Goal: Transaction & Acquisition: Purchase product/service

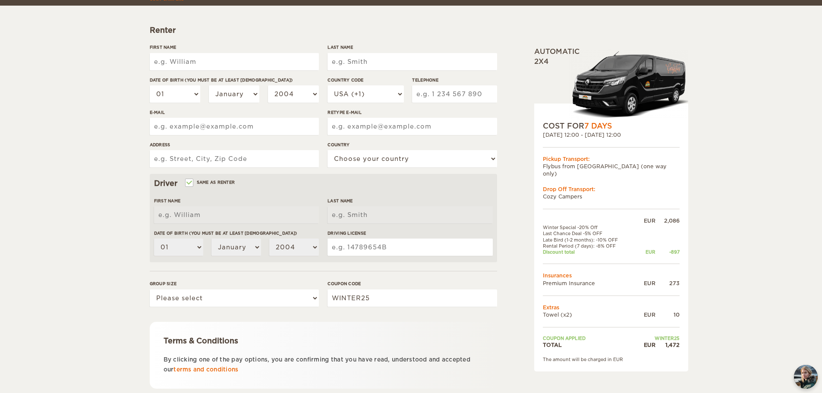
scroll to position [125, 0]
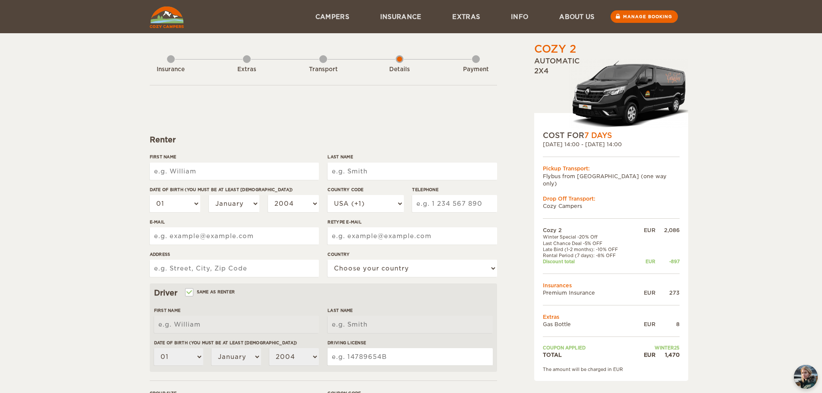
click at [207, 167] on input "First Name" at bounding box center [234, 171] width 169 height 17
type input "Christian"
type input "Mair"
select select "43"
type input "6508504825"
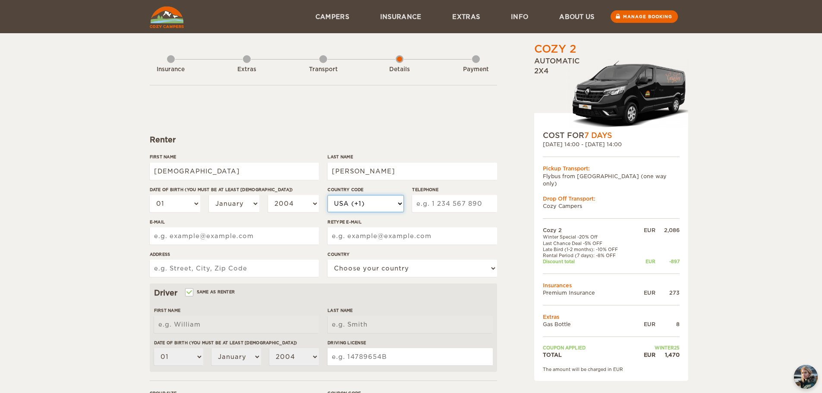
type input "chris_mair@gmx.at"
type input "Thomas-Riss-Weg 12"
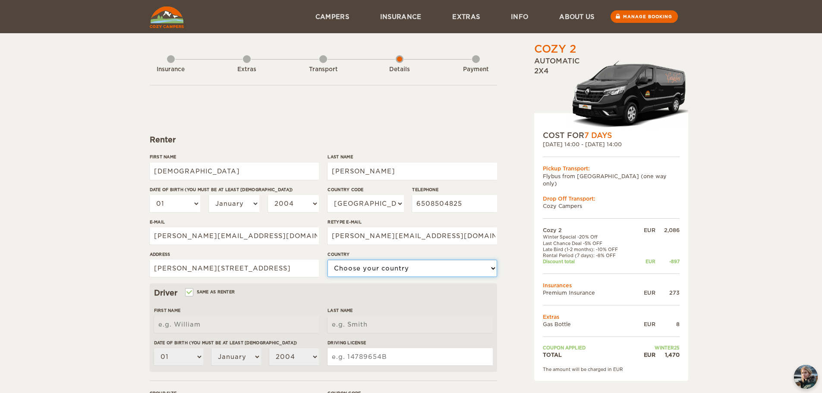
select select "14"
type input "Christian"
type input "Mair"
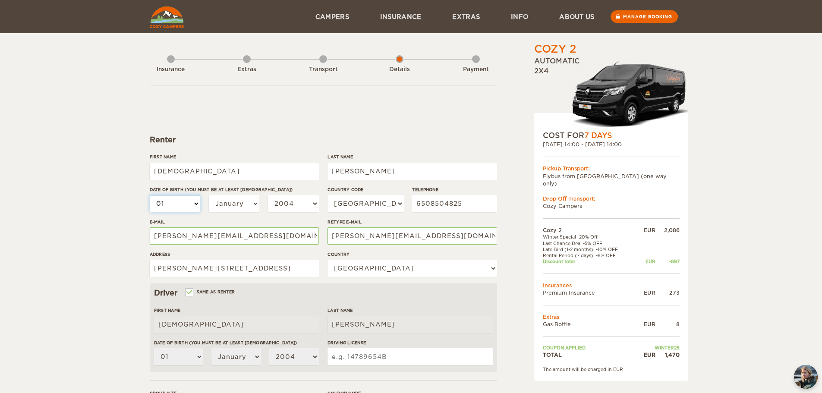
click at [186, 207] on select "01 02 03 04 05 06 07 08 09 10 11 12 13 14 15 16 17 18 19 20 21 22 23 24 25 26 2…" at bounding box center [175, 203] width 51 height 17
select select "14"
click at [150, 195] on select "01 02 03 04 05 06 07 08 09 10 11 12 13 14 15 16 17 18 19 20 21 22 23 24 25 26 2…" at bounding box center [175, 203] width 51 height 17
select select "14"
click at [223, 197] on select "January February March April May June July August September October November De…" at bounding box center [234, 203] width 51 height 17
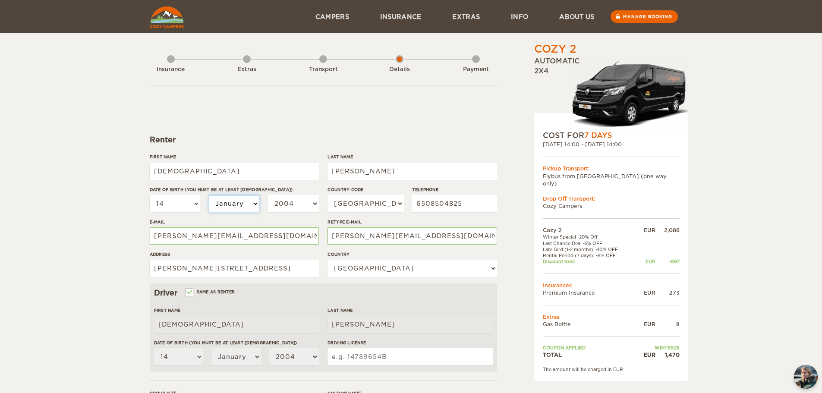
select select "02"
click at [209, 195] on select "January February March April May June July August September October November De…" at bounding box center [234, 203] width 51 height 17
select select "02"
click at [281, 208] on select "2004 2003 2002 2001 2000 1999 1998 1997 1996 1995 1994 1993 1992 1991 1990 1989…" at bounding box center [293, 203] width 51 height 17
select select "1989"
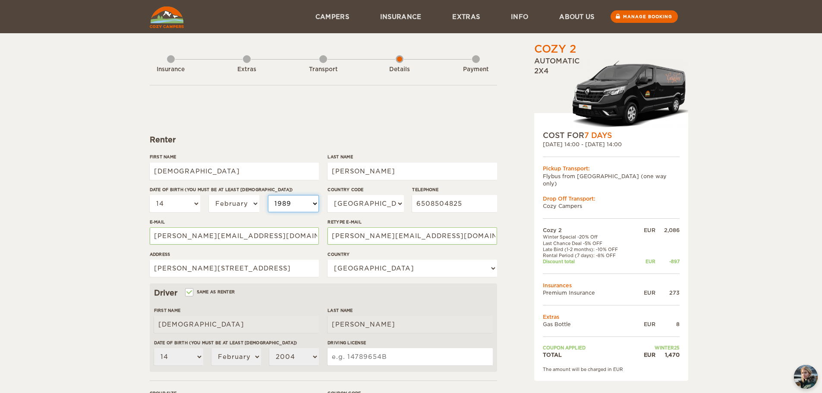
click at [268, 195] on select "2004 2003 2002 2001 2000 1999 1998 1997 1996 1995 1994 1993 1992 1991 1990 1989…" at bounding box center [293, 203] width 51 height 17
select select "1989"
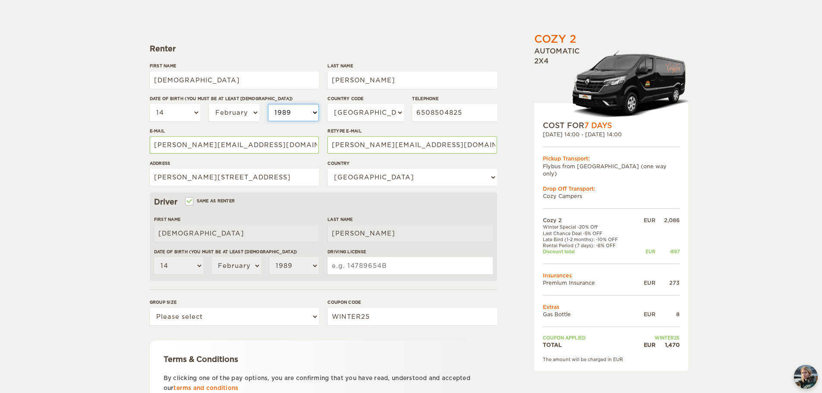
scroll to position [129, 0]
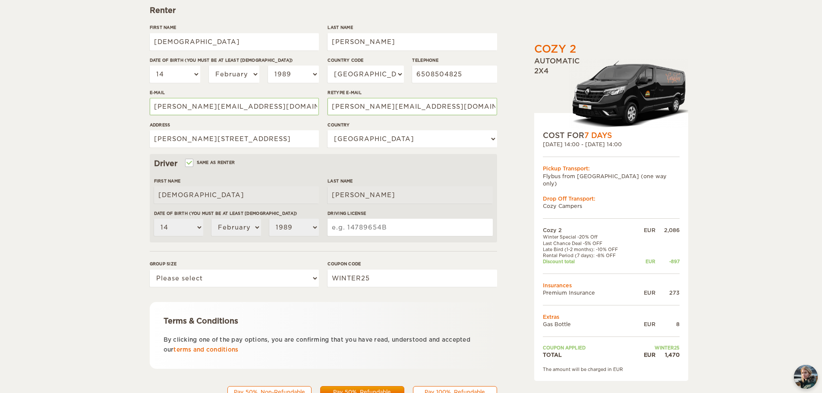
click at [353, 229] on input "Driving License" at bounding box center [409, 227] width 165 height 17
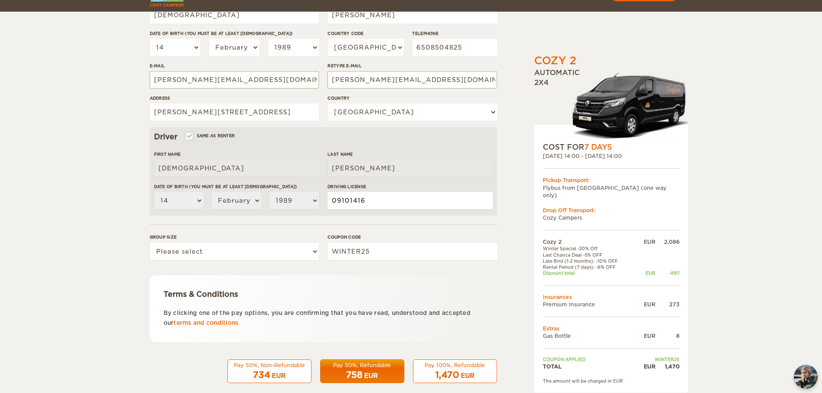
scroll to position [168, 0]
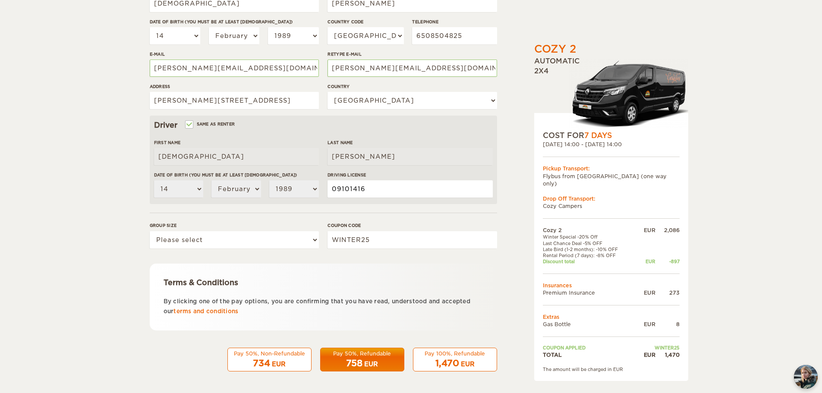
type input "09101416"
click at [167, 237] on select "Please select 1 2" at bounding box center [234, 239] width 169 height 17
click at [176, 245] on select "Please select 1 2" at bounding box center [234, 239] width 169 height 17
select select "2"
click at [150, 231] on select "Please select 1 2" at bounding box center [234, 239] width 169 height 17
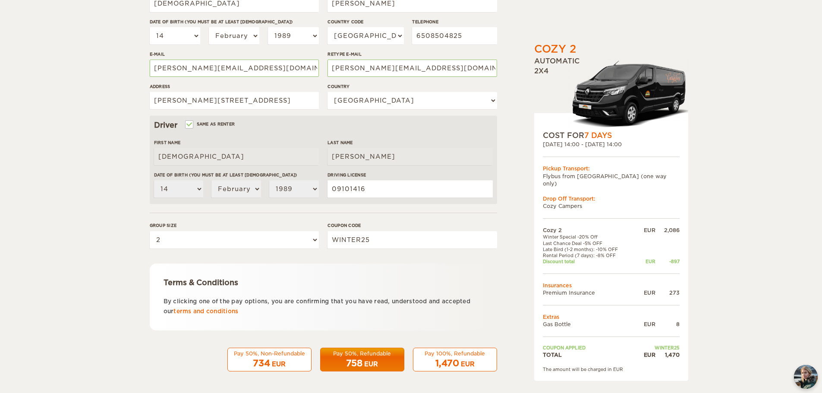
click at [283, 360] on div "EUR" at bounding box center [279, 364] width 14 height 9
click at [434, 359] on div "1,470 EUR" at bounding box center [455, 363] width 73 height 13
click at [290, 359] on div "734 EUR" at bounding box center [269, 363] width 73 height 13
click at [369, 363] on div "EUR" at bounding box center [371, 364] width 14 height 9
click at [158, 291] on div "Terms & Conditions By clicking one of the pay options, you are confirming that …" at bounding box center [323, 297] width 347 height 67
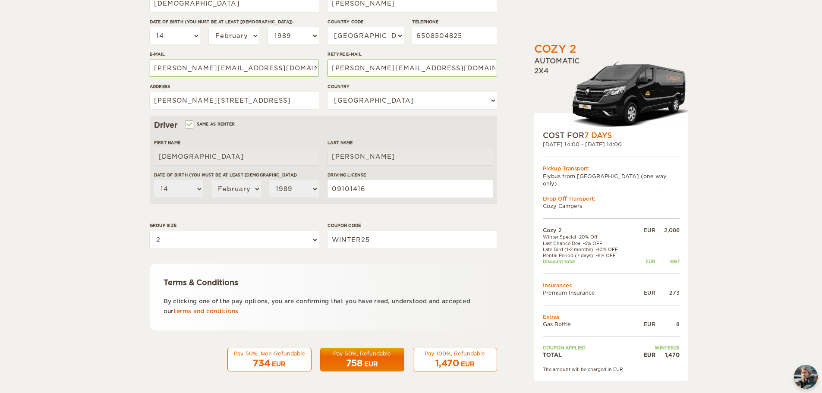
click at [170, 294] on div "Terms & Conditions By clicking one of the pay options, you are confirming that …" at bounding box center [323, 297] width 347 height 67
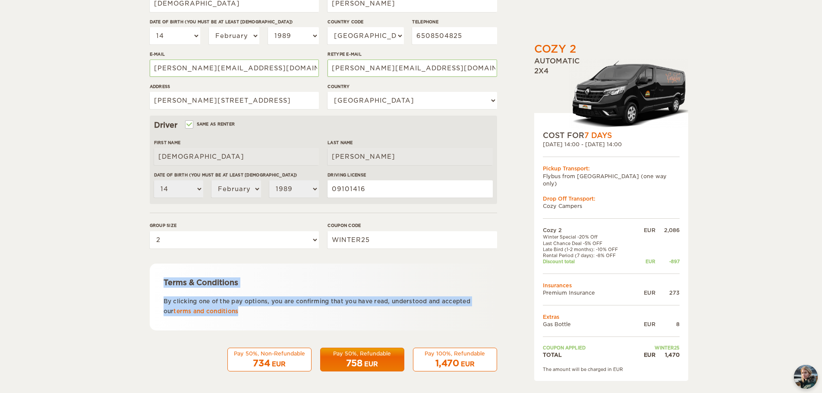
drag, startPoint x: 263, startPoint y: 320, endPoint x: 152, endPoint y: 269, distance: 122.0
click at [152, 269] on div "Terms & Conditions By clicking one of the pay options, you are confirming that …" at bounding box center [323, 297] width 347 height 67
click at [372, 285] on div "Terms & Conditions" at bounding box center [324, 282] width 320 height 10
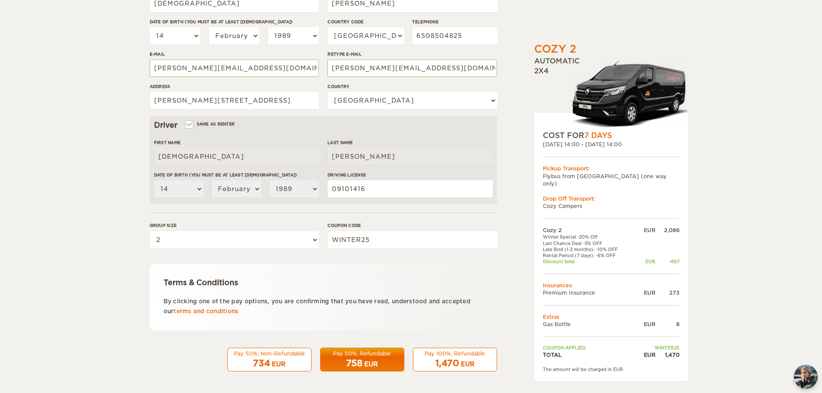
click at [455, 362] on span "1,470" at bounding box center [447, 363] width 24 height 10
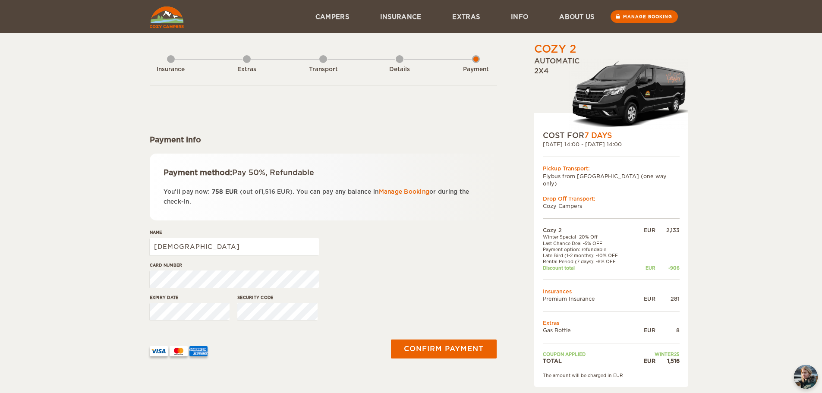
click at [399, 59] on div "Details" at bounding box center [400, 67] width 8 height 35
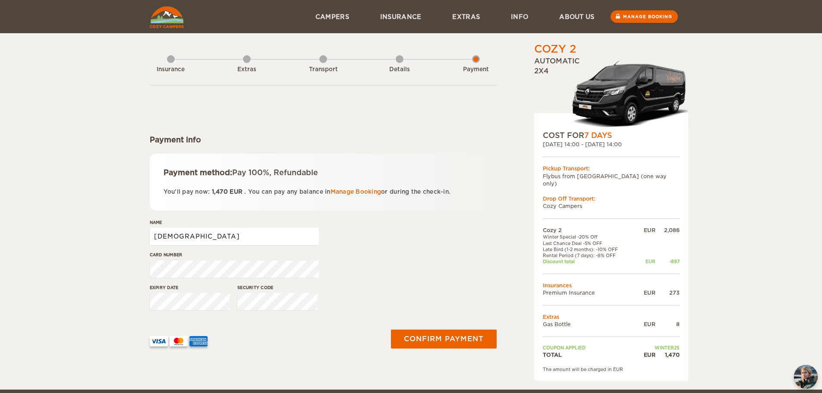
click at [206, 234] on input "Christian" at bounding box center [234, 236] width 169 height 17
type input "Christian Mair"
click at [431, 342] on button "Confirm payment" at bounding box center [444, 338] width 109 height 19
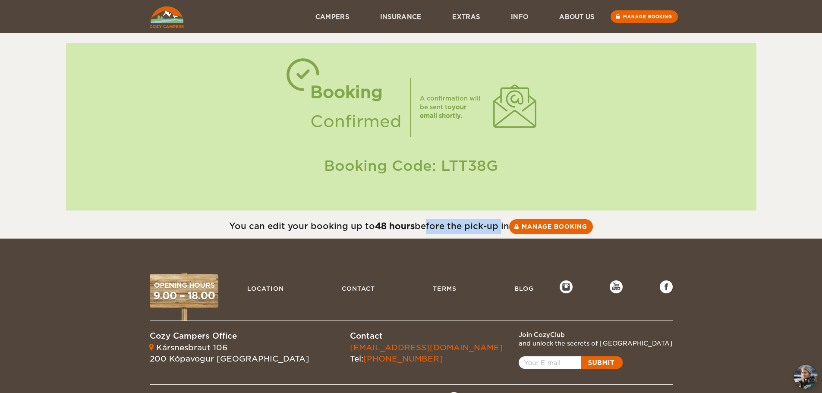
drag, startPoint x: 420, startPoint y: 227, endPoint x: 497, endPoint y: 227, distance: 77.2
click at [497, 227] on div "You can edit your booking up to 48 hours before the pick-up in Manage booking" at bounding box center [411, 226] width 822 height 15
click at [631, 18] on link "Manage booking" at bounding box center [643, 16] width 69 height 13
click at [463, 165] on div "Booking Code: LTT38G" at bounding box center [411, 166] width 673 height 20
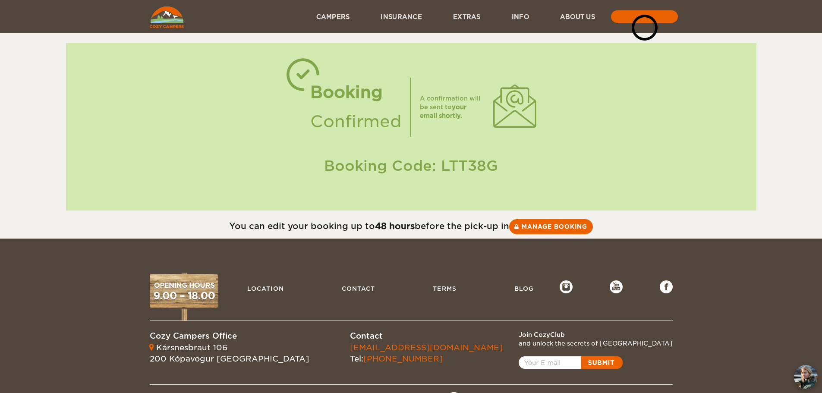
copy div "LTT38G"
click at [616, 15] on link at bounding box center [644, 16] width 69 height 13
